Goal: Find specific page/section: Find specific page/section

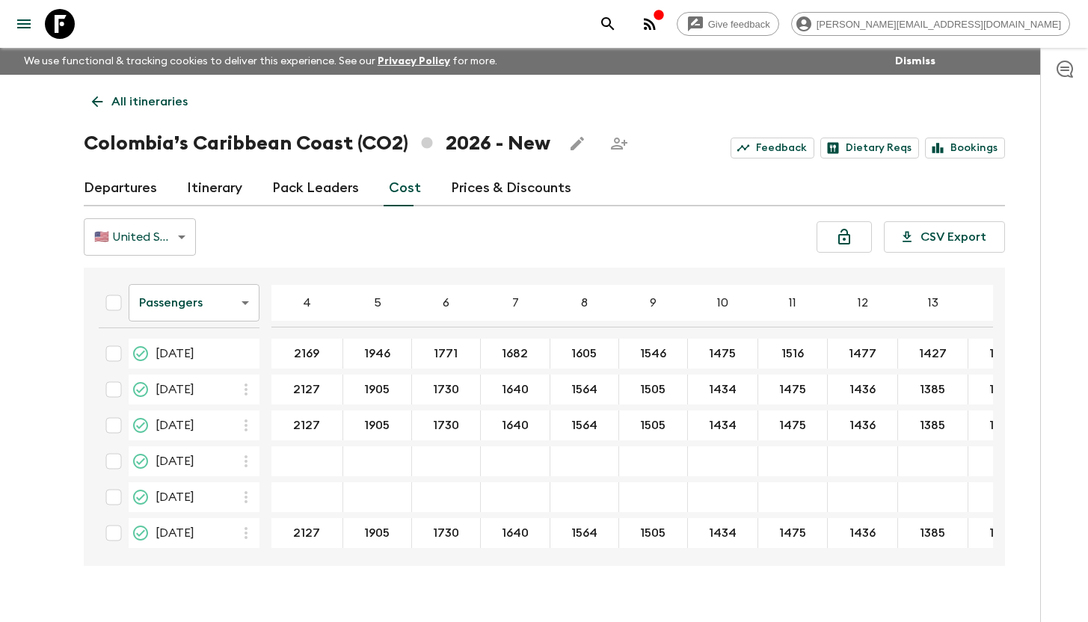
scroll to position [295, 0]
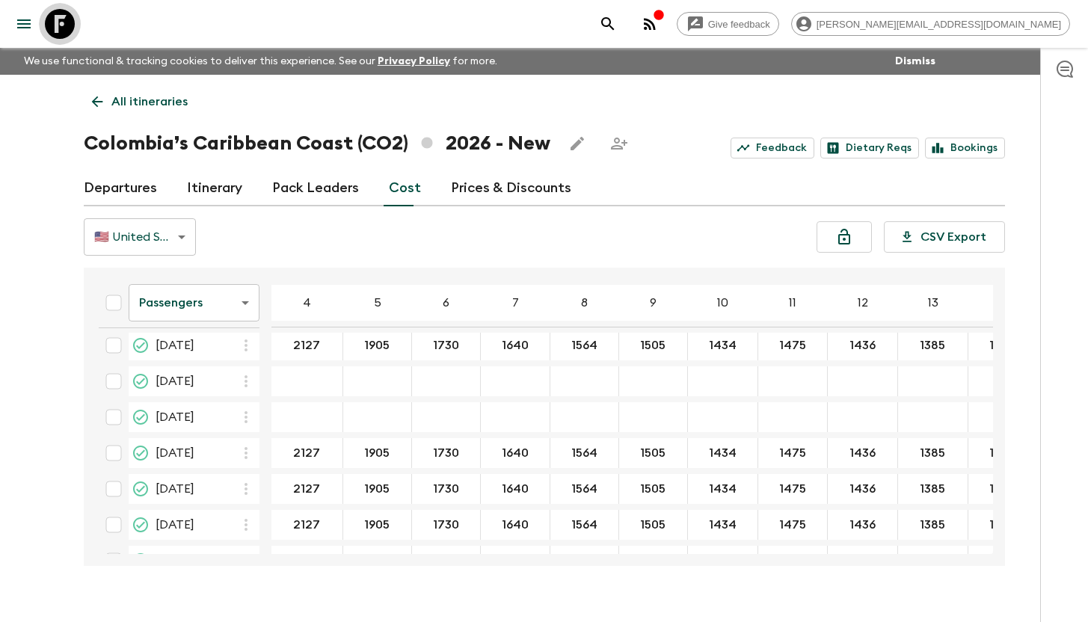
click at [64, 28] on icon at bounding box center [60, 24] width 30 height 30
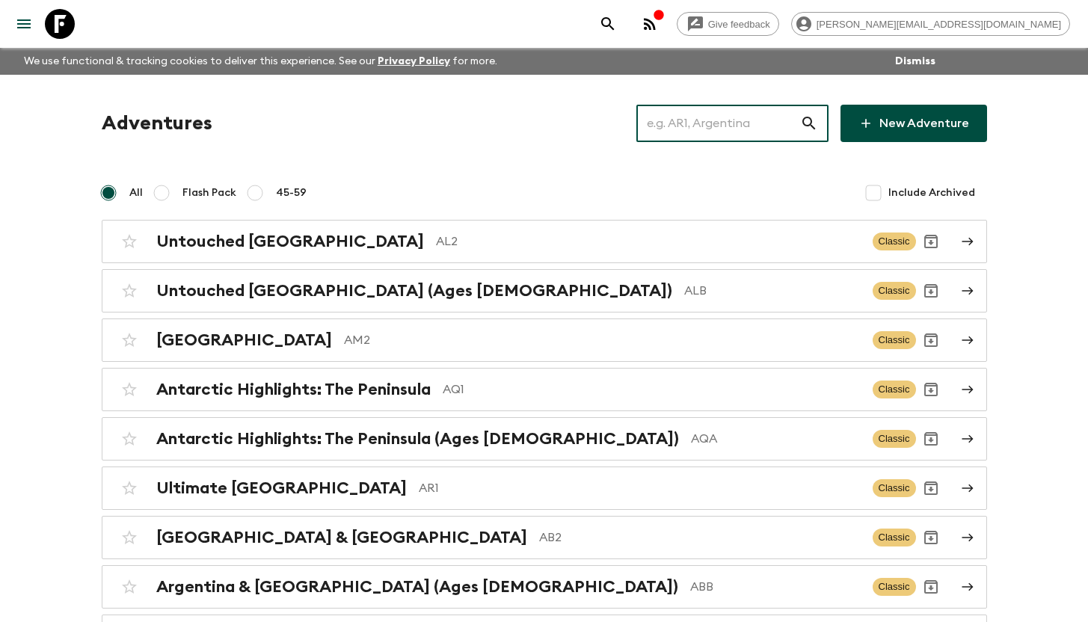
click at [745, 123] on input "text" at bounding box center [718, 123] width 164 height 42
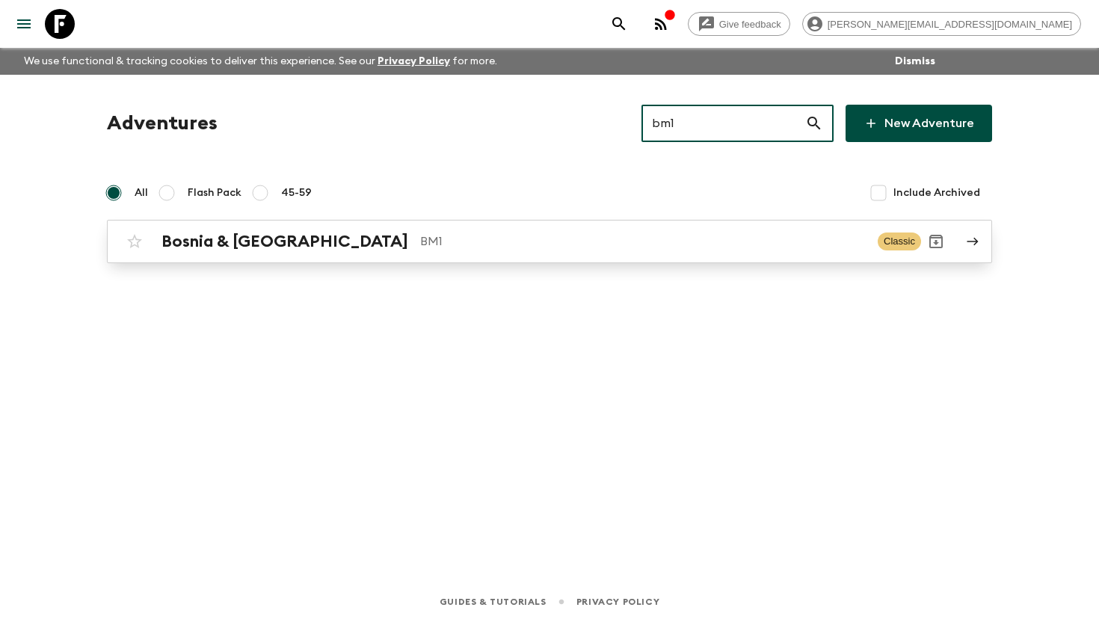
type input "bm1"
click at [330, 249] on div "Bosnia & Montenegro BM1" at bounding box center [514, 241] width 704 height 19
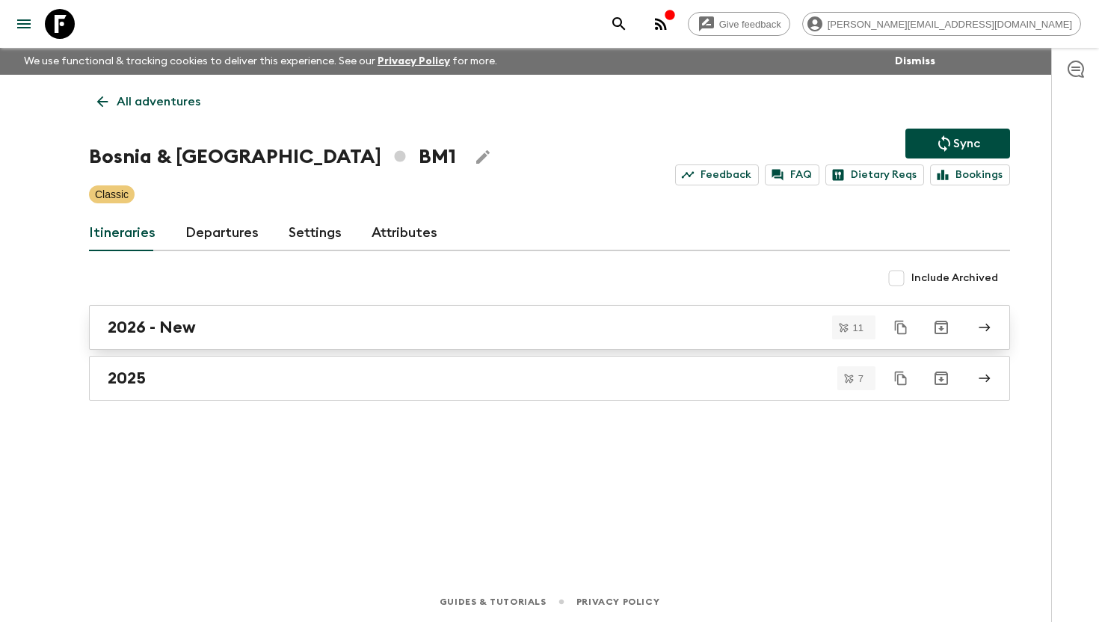
click at [319, 328] on div "2026 - New" at bounding box center [535, 327] width 855 height 19
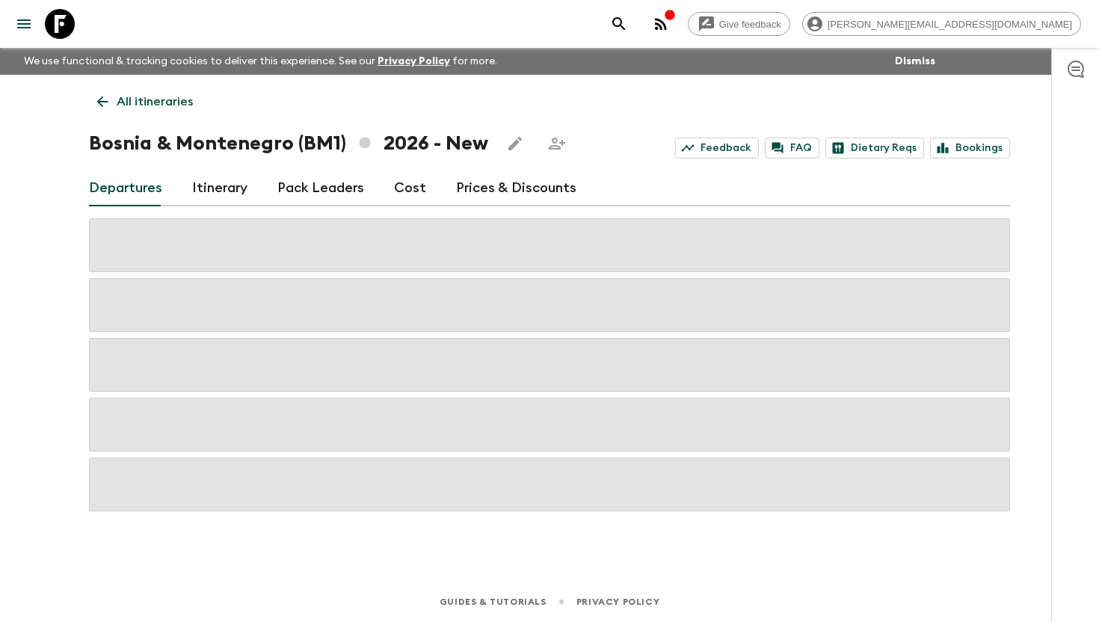
click at [408, 189] on link "Cost" at bounding box center [410, 188] width 32 height 36
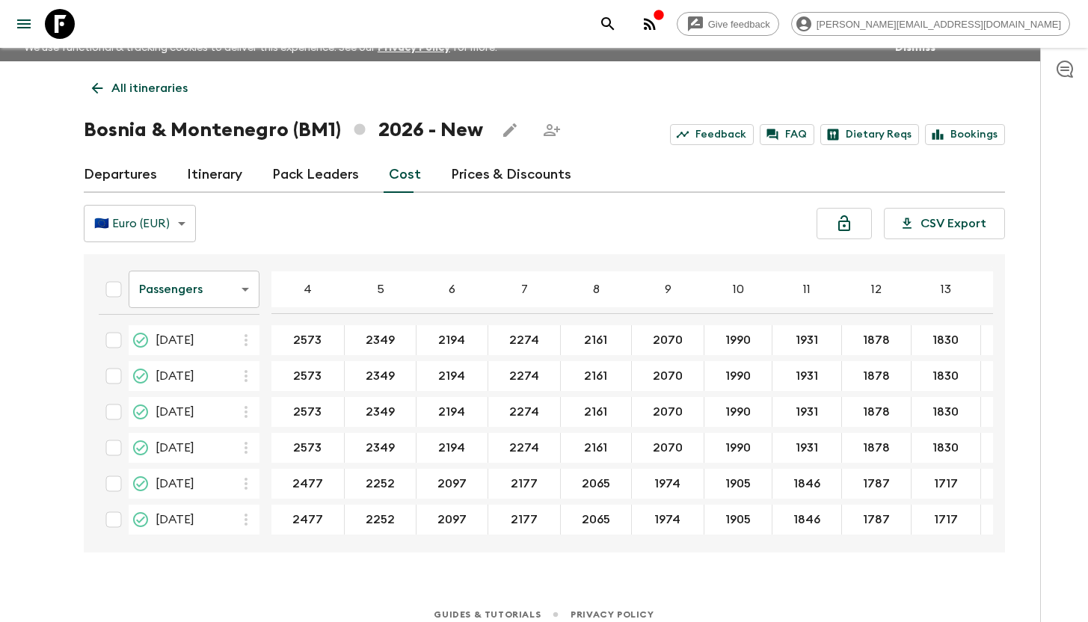
scroll to position [26, 0]
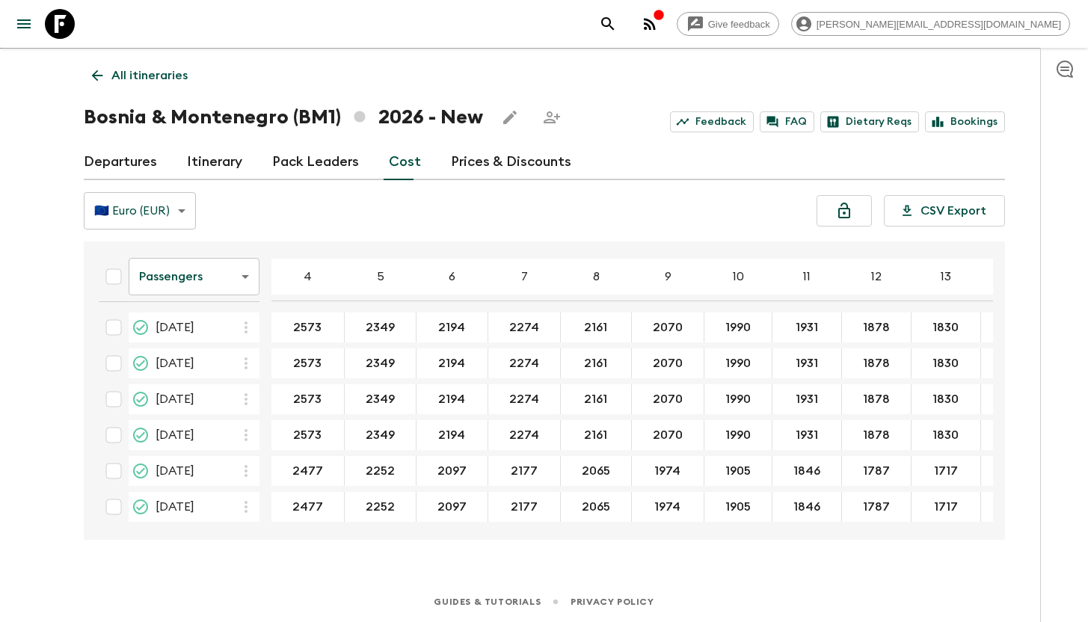
click at [139, 168] on link "Departures" at bounding box center [120, 162] width 73 height 36
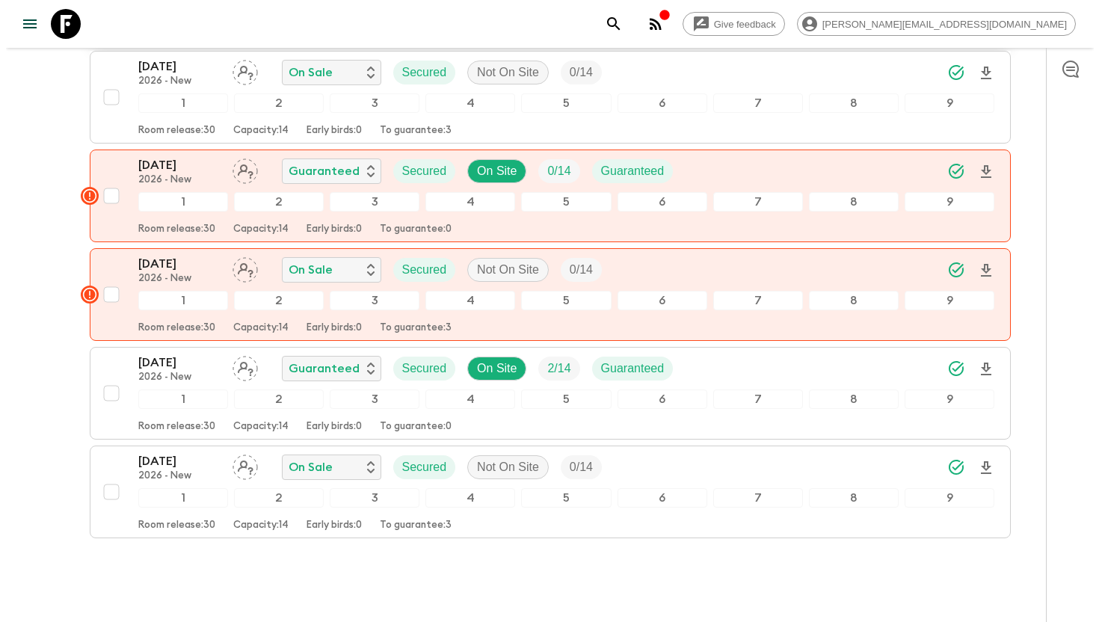
scroll to position [912, 0]
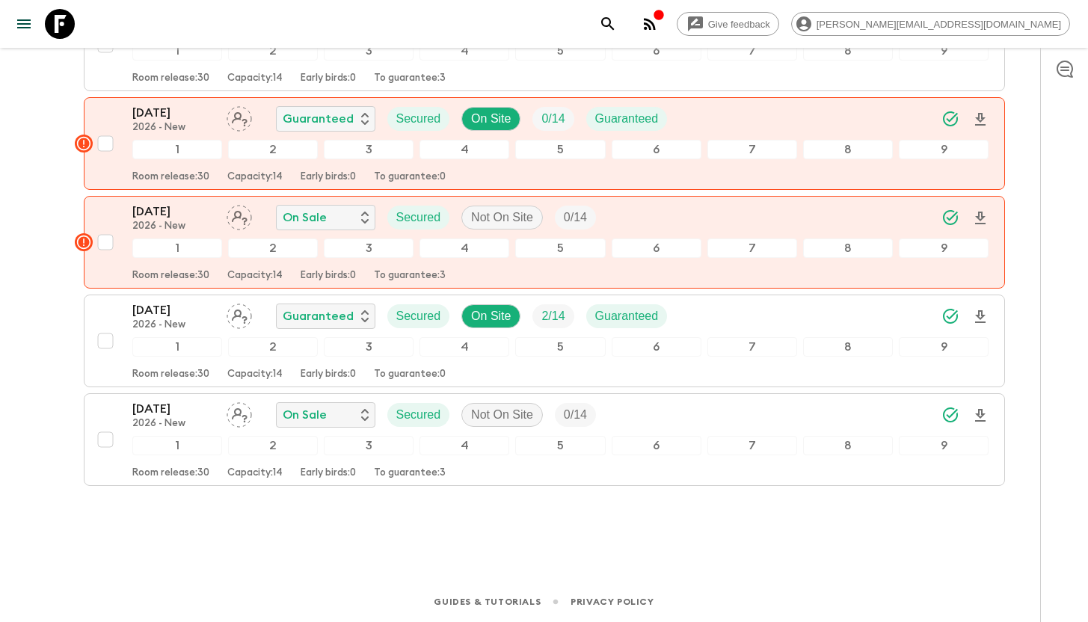
click at [656, 27] on icon "button" at bounding box center [650, 24] width 12 height 12
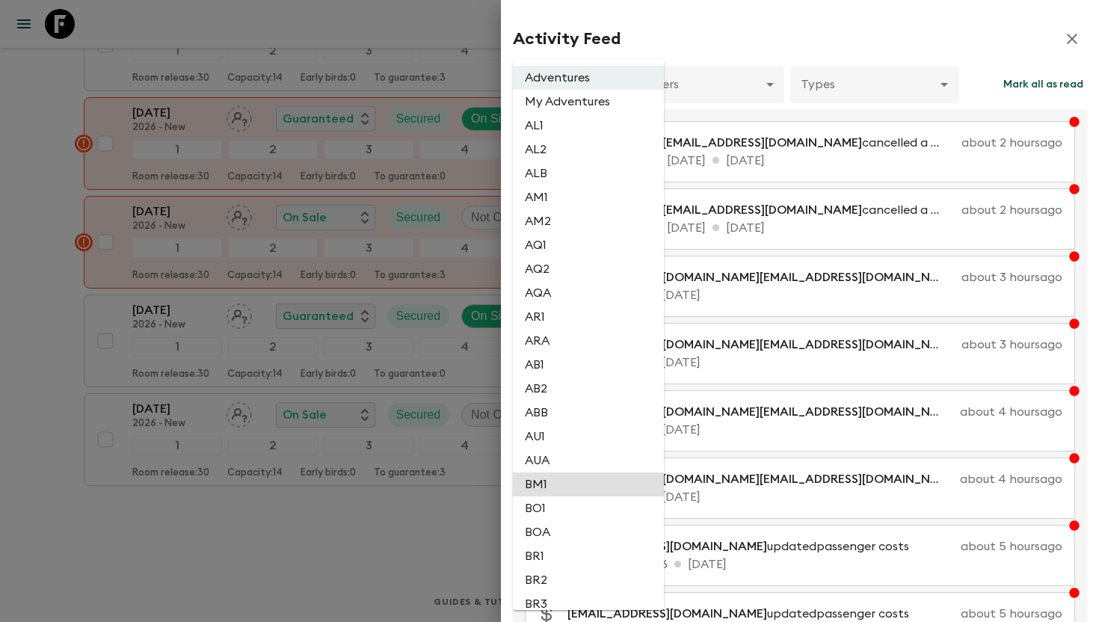
click at [568, 493] on li "BM1" at bounding box center [588, 485] width 151 height 24
type input "bf1fcc3f-7151-4a0a-94f4-fb6b0ca60a76"
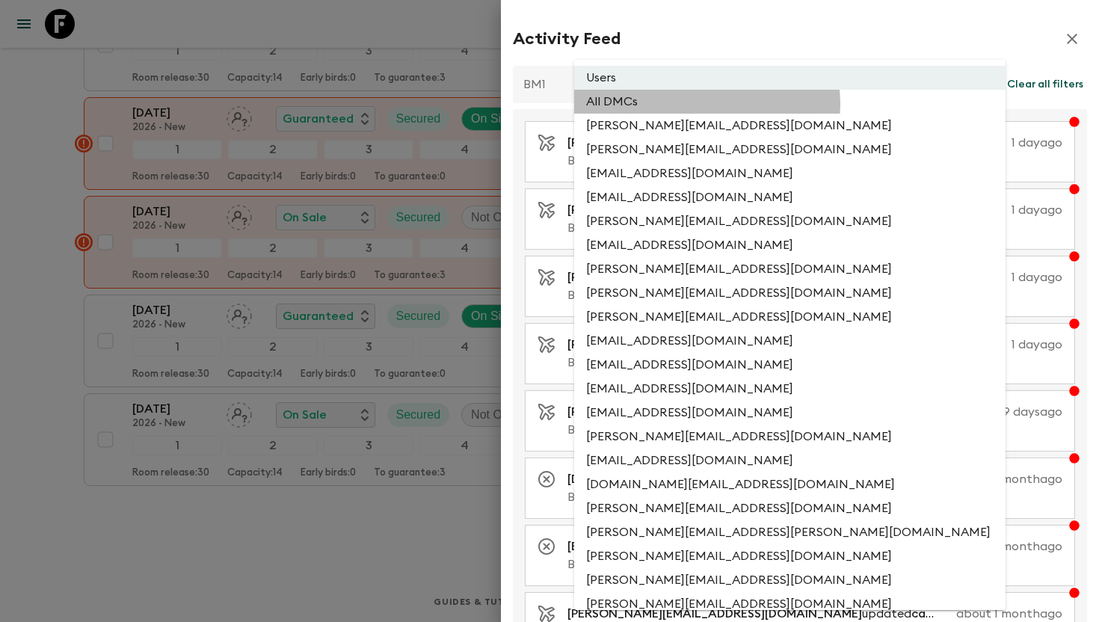
click at [707, 104] on li "All DMCs" at bounding box center [789, 102] width 431 height 24
type input "EXTERNAL_ONLY"
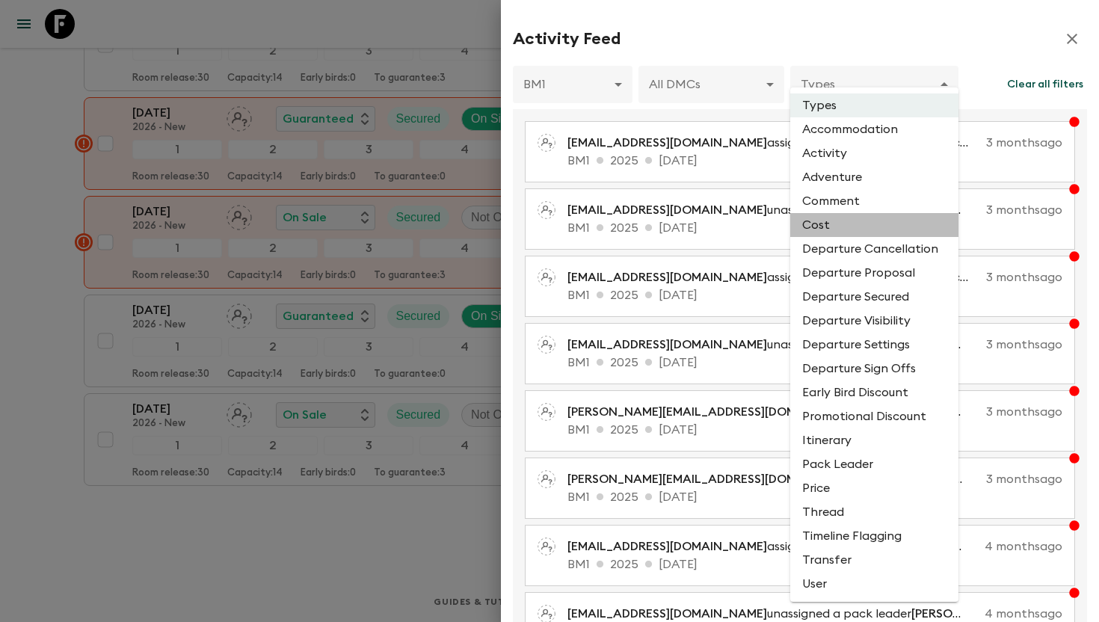
click at [858, 227] on li "Cost" at bounding box center [874, 225] width 168 height 24
type input "COST"
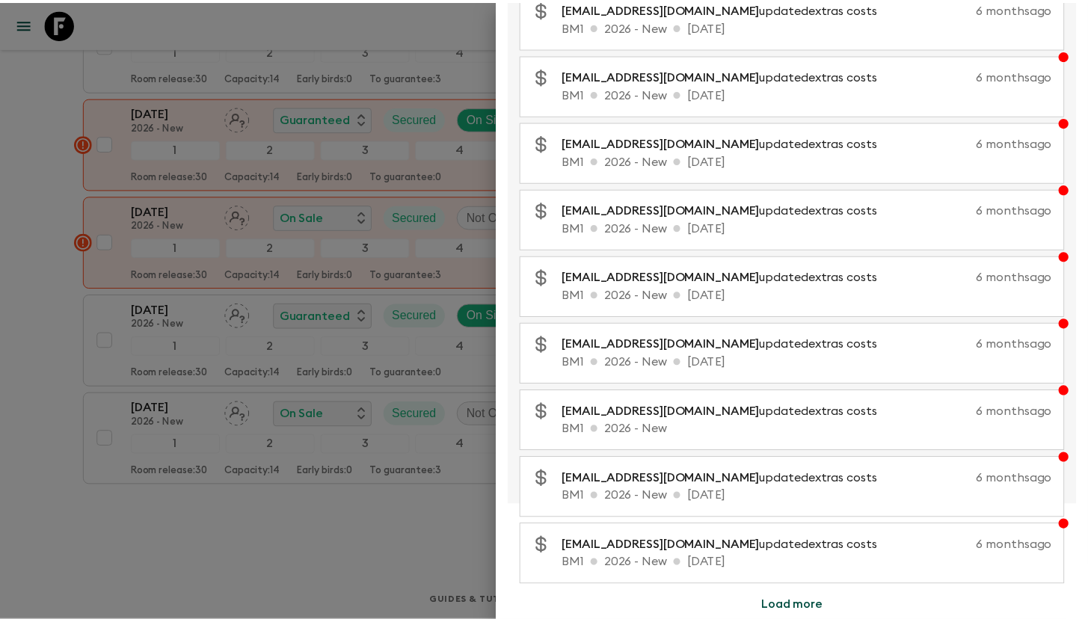
scroll to position [0, 0]
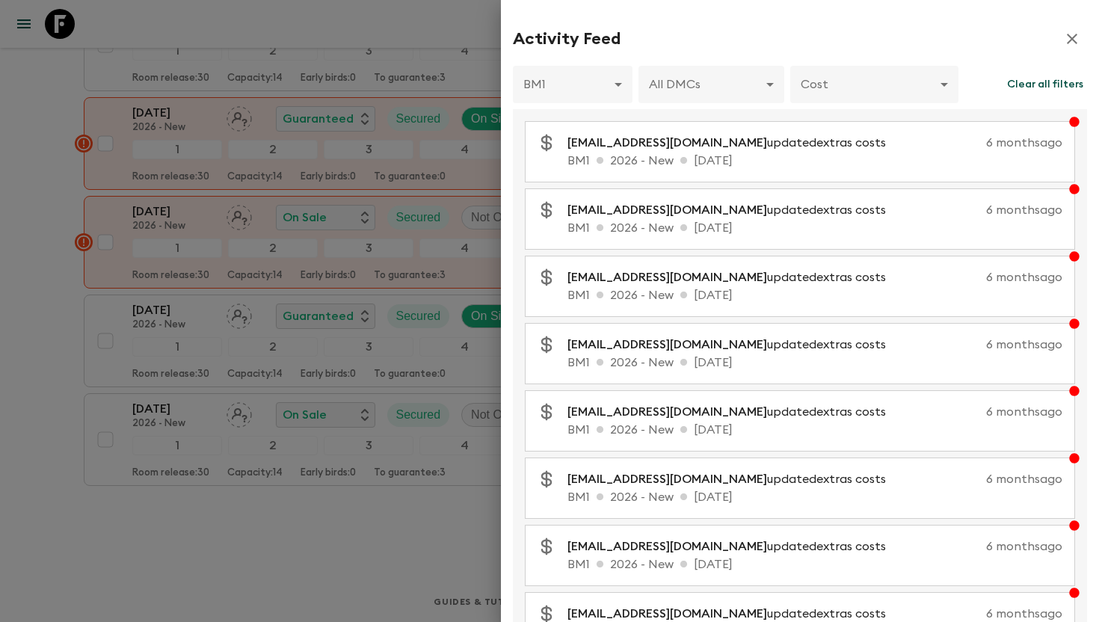
click at [493, 35] on div at bounding box center [549, 311] width 1099 height 622
